Goal: Find specific fact

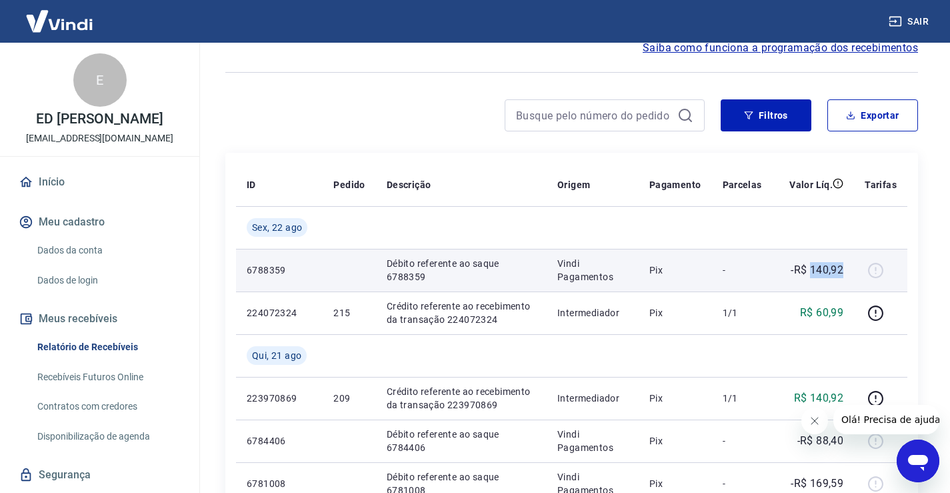
drag, startPoint x: 845, startPoint y: 266, endPoint x: 813, endPoint y: 271, distance: 32.4
click at [813, 271] on td "-R$ 140,92" at bounding box center [813, 270] width 81 height 43
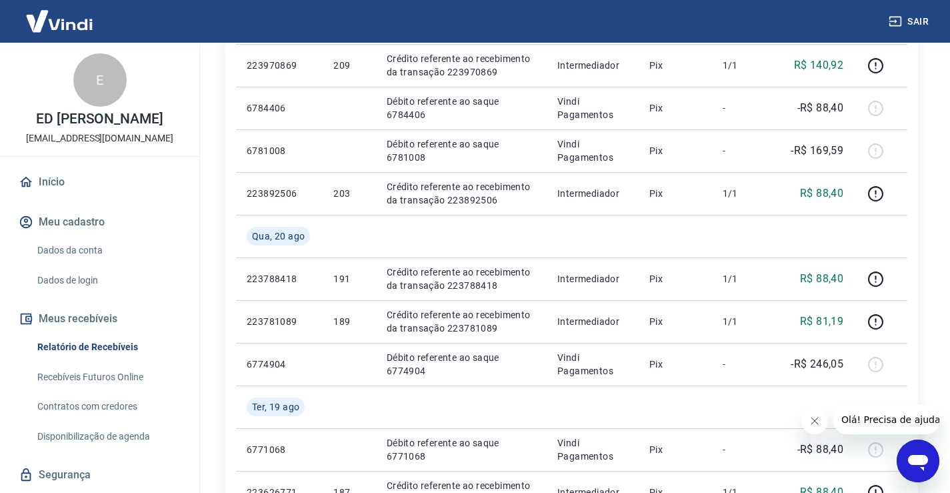
scroll to position [400, 0]
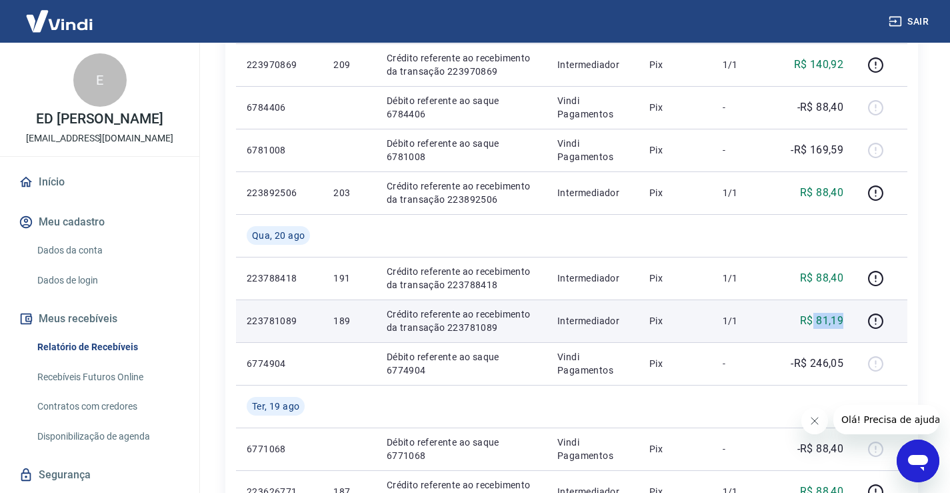
drag, startPoint x: 851, startPoint y: 313, endPoint x: 815, endPoint y: 319, distance: 36.5
click at [815, 319] on td "R$ 81,19" at bounding box center [813, 320] width 81 height 43
click at [835, 333] on td "R$ 81,19" at bounding box center [813, 320] width 81 height 43
drag, startPoint x: 849, startPoint y: 325, endPoint x: 817, endPoint y: 331, distance: 32.6
click at [817, 331] on td "R$ 81,19" at bounding box center [813, 320] width 81 height 43
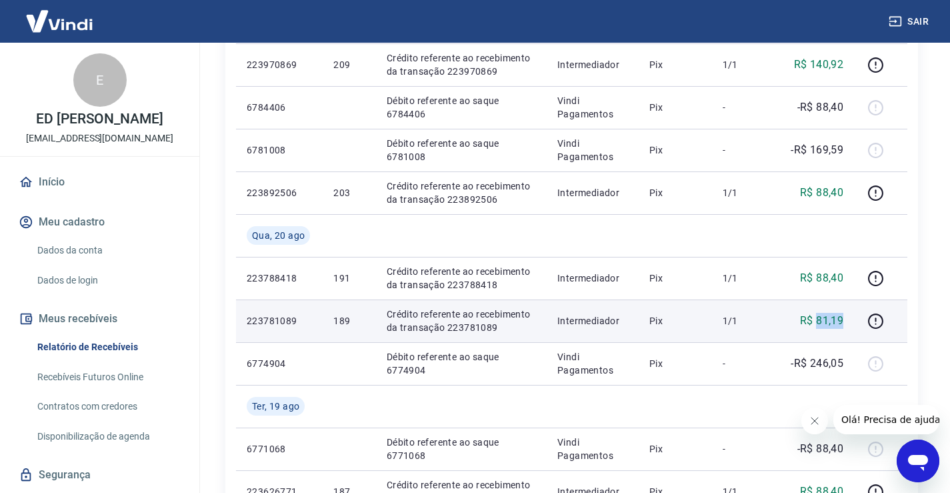
copy p "81,19"
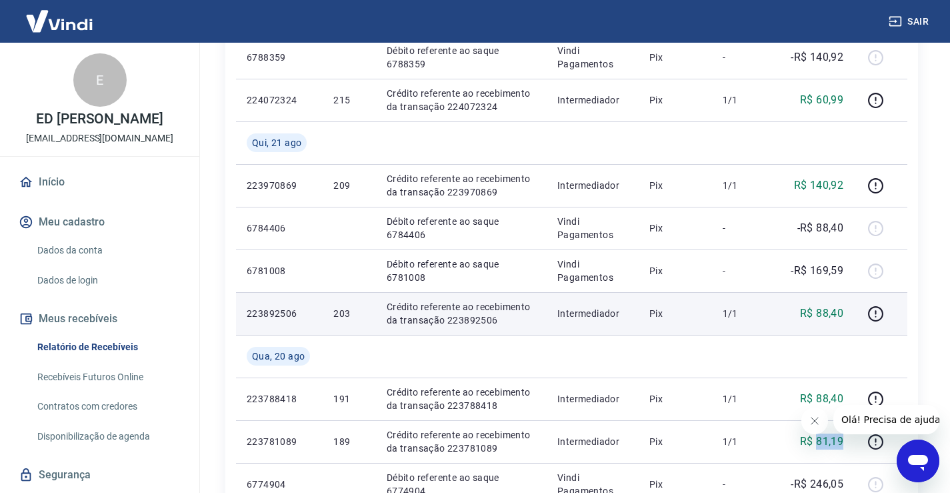
scroll to position [267, 0]
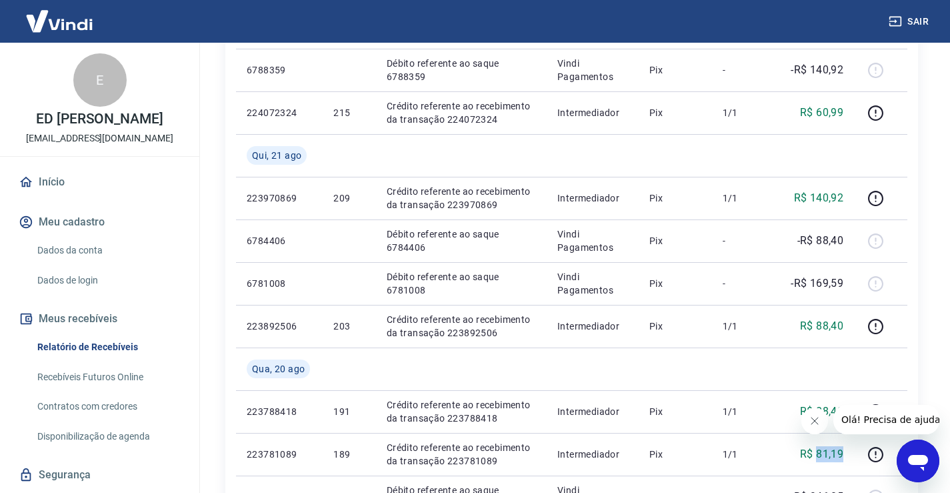
copy p "81,19"
